Goal: Find specific page/section

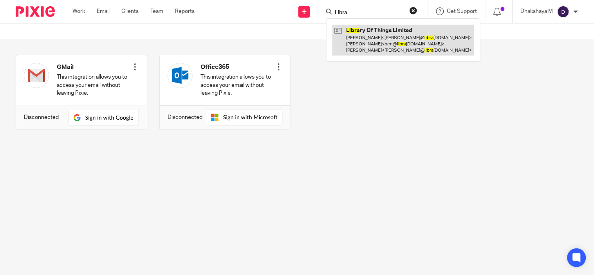
type input "Libra"
click at [359, 43] on link at bounding box center [403, 40] width 142 height 31
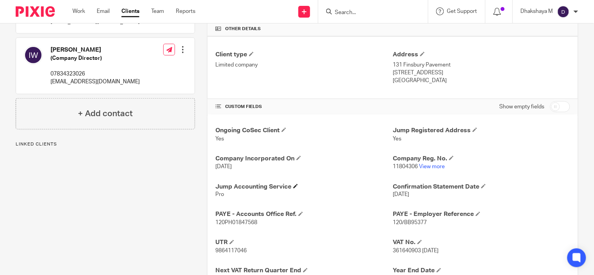
scroll to position [210, 0]
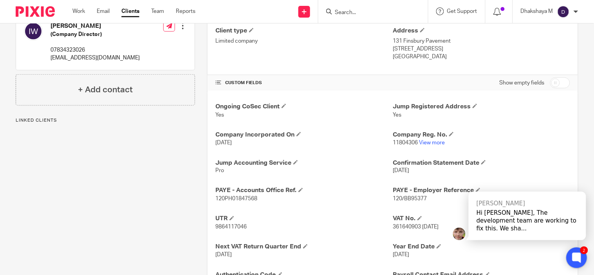
click at [575, 259] on icon at bounding box center [576, 258] width 6 height 6
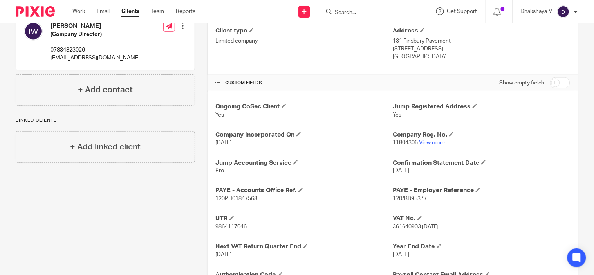
click at [578, 13] on div "Dhakshaya M My profile Email integration Logout" at bounding box center [549, 11] width 73 height 23
click at [570, 18] on div "Dhakshaya M My profile Email integration Logout" at bounding box center [549, 11] width 73 height 23
click at [576, 13] on div at bounding box center [575, 11] width 5 height 5
click at [562, 42] on span "Email integration" at bounding box center [553, 42] width 41 height 5
